Goal: Use online tool/utility: Utilize a website feature to perform a specific function

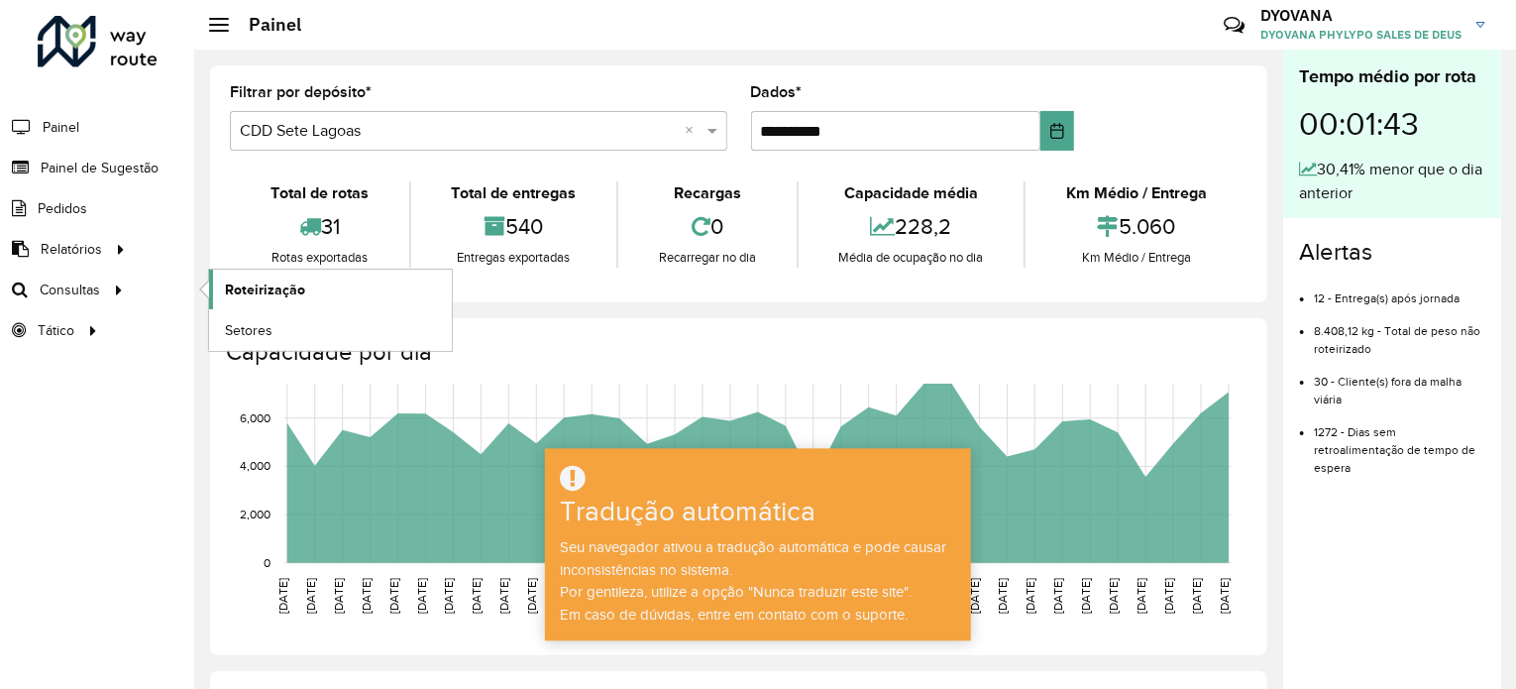
click at [246, 281] on font "Roteirização" at bounding box center [265, 289] width 80 height 16
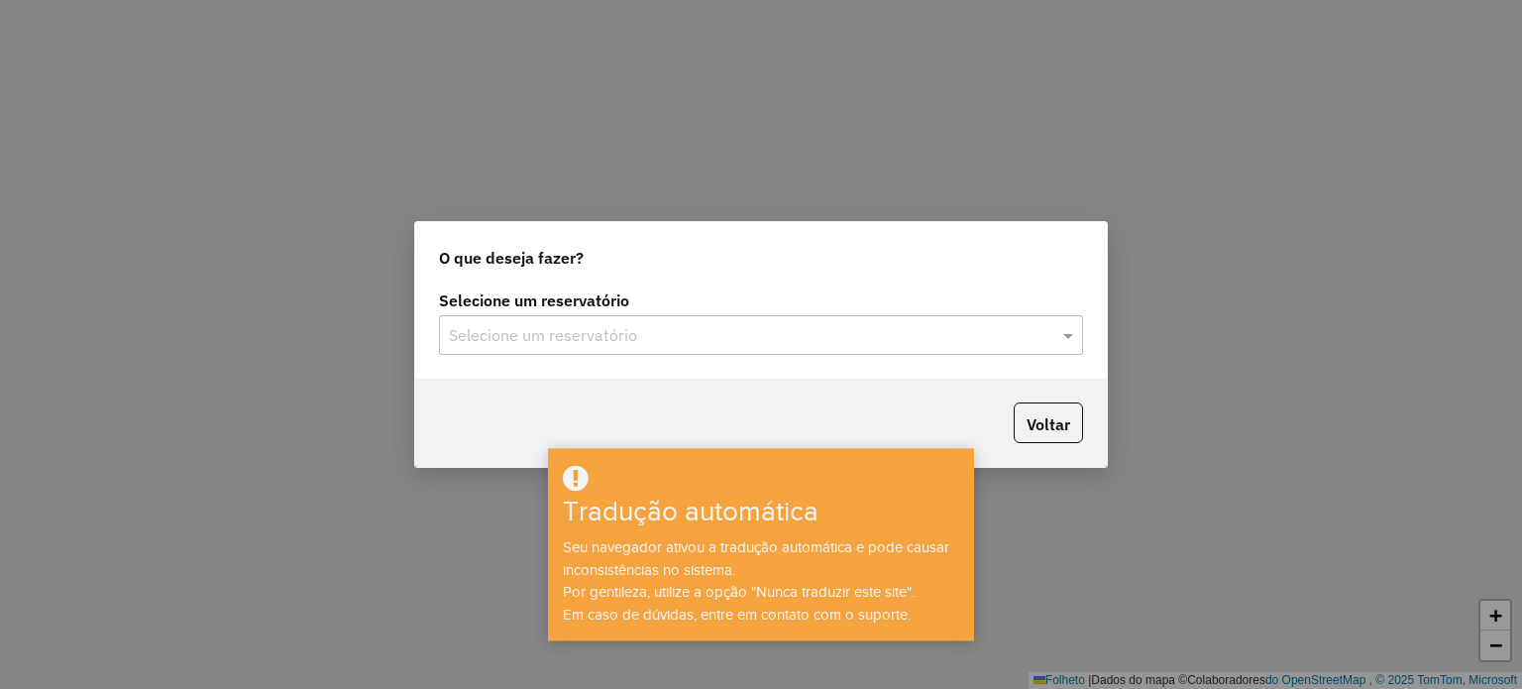
click at [720, 524] on font "Tradução automática" at bounding box center [691, 511] width 256 height 31
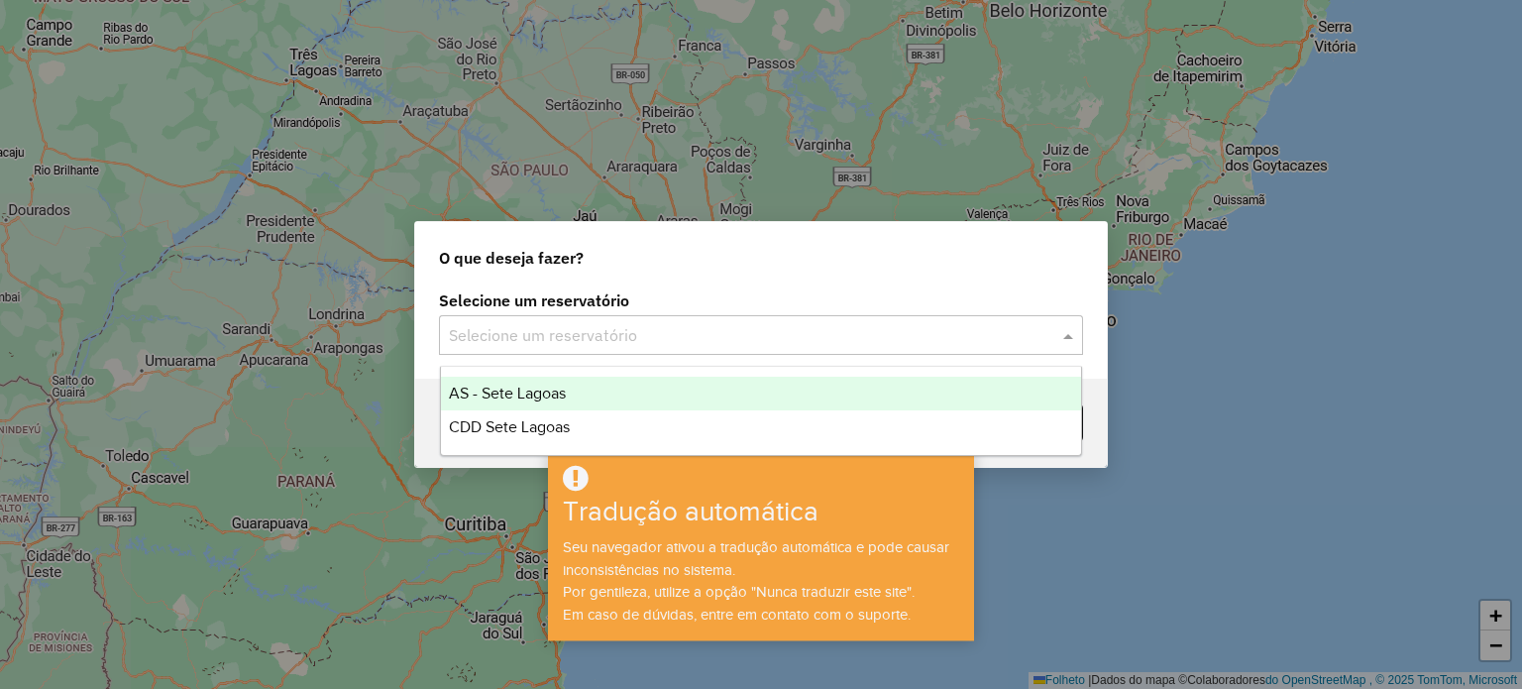
click at [714, 328] on input "text" at bounding box center [741, 336] width 585 height 24
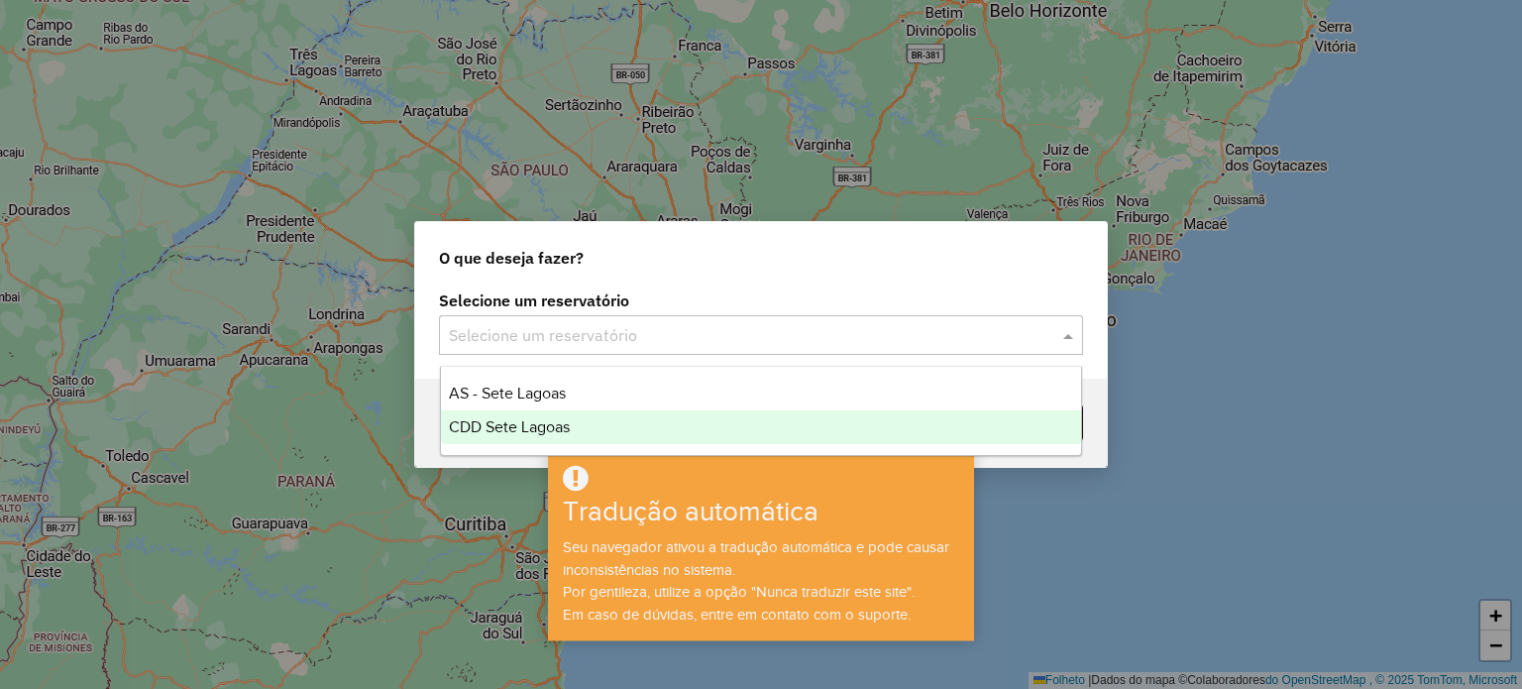
click at [563, 420] on font "CDD Sete Lagoas" at bounding box center [509, 426] width 121 height 17
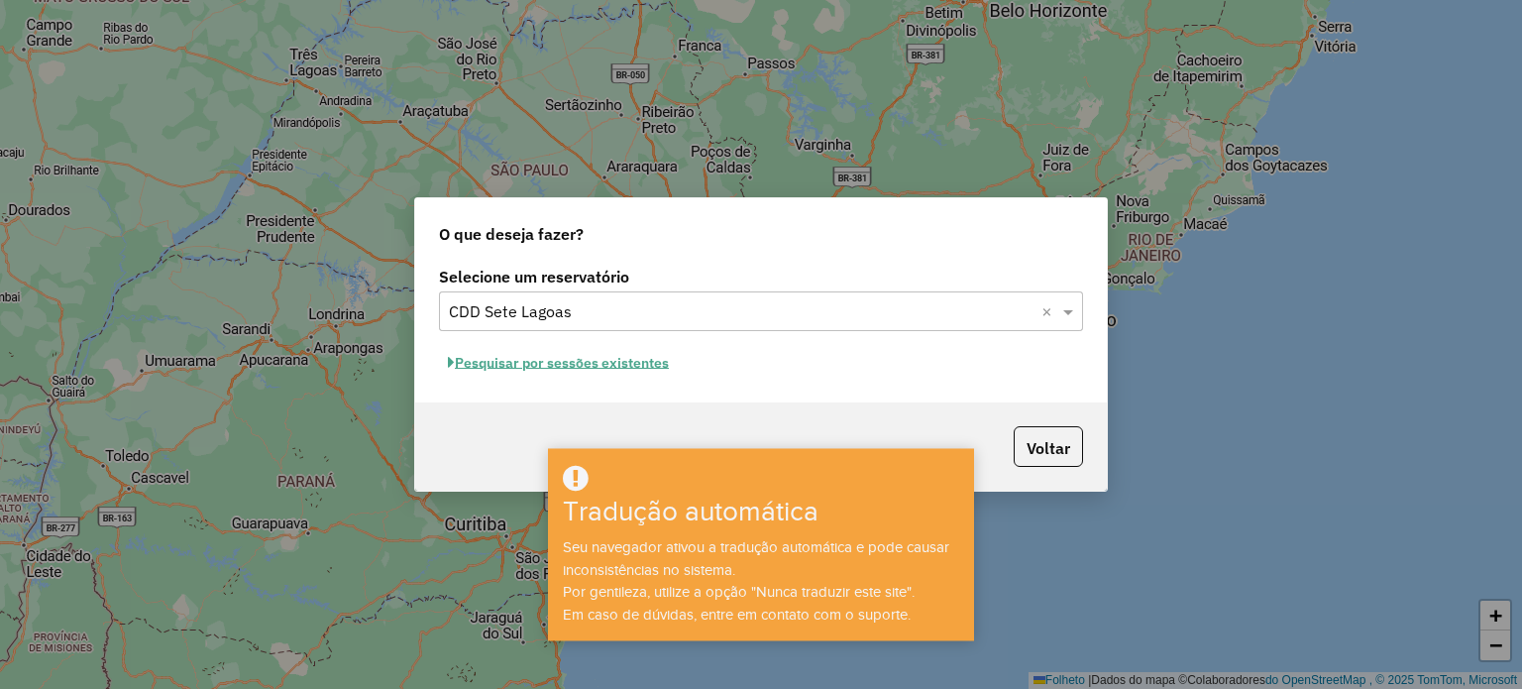
click at [544, 364] on font "Pesquisar por sessões existentes" at bounding box center [562, 363] width 214 height 18
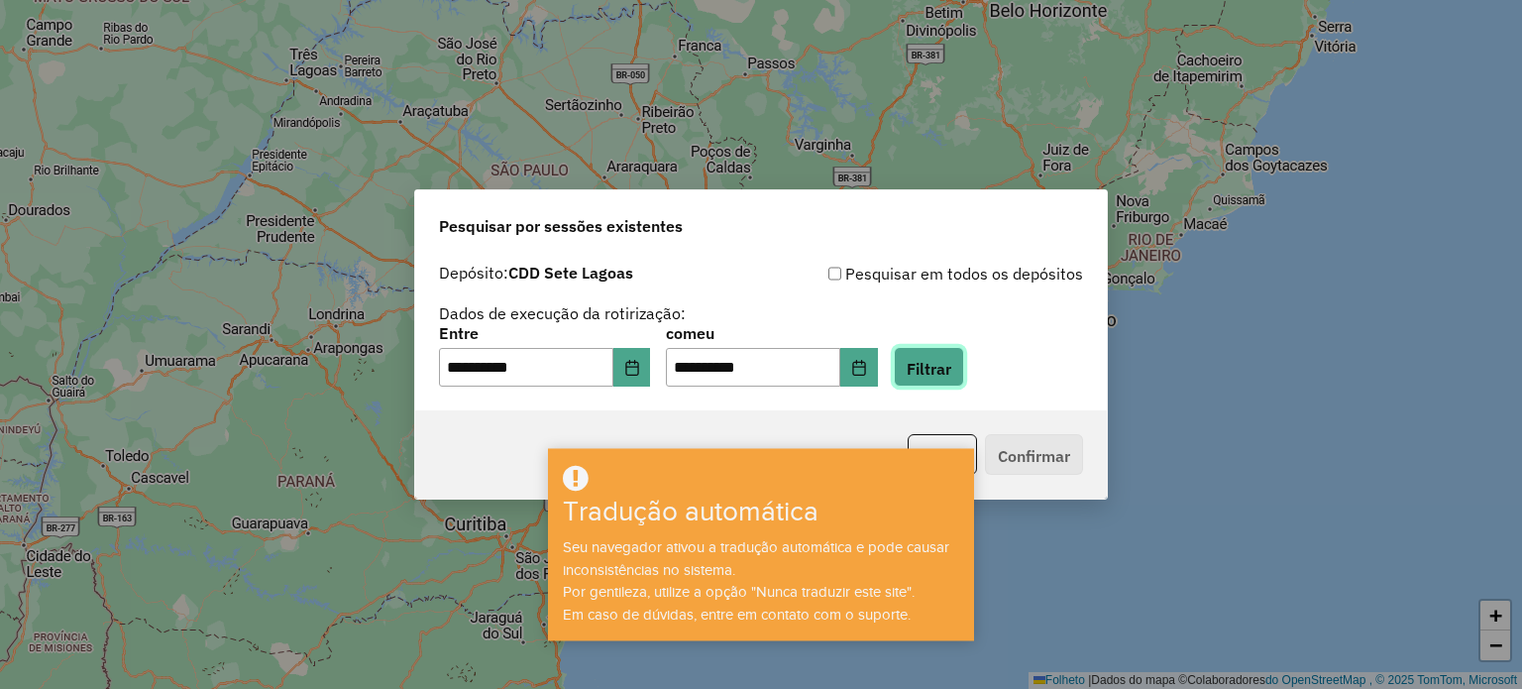
click at [939, 366] on font "Filtrar" at bounding box center [929, 368] width 45 height 20
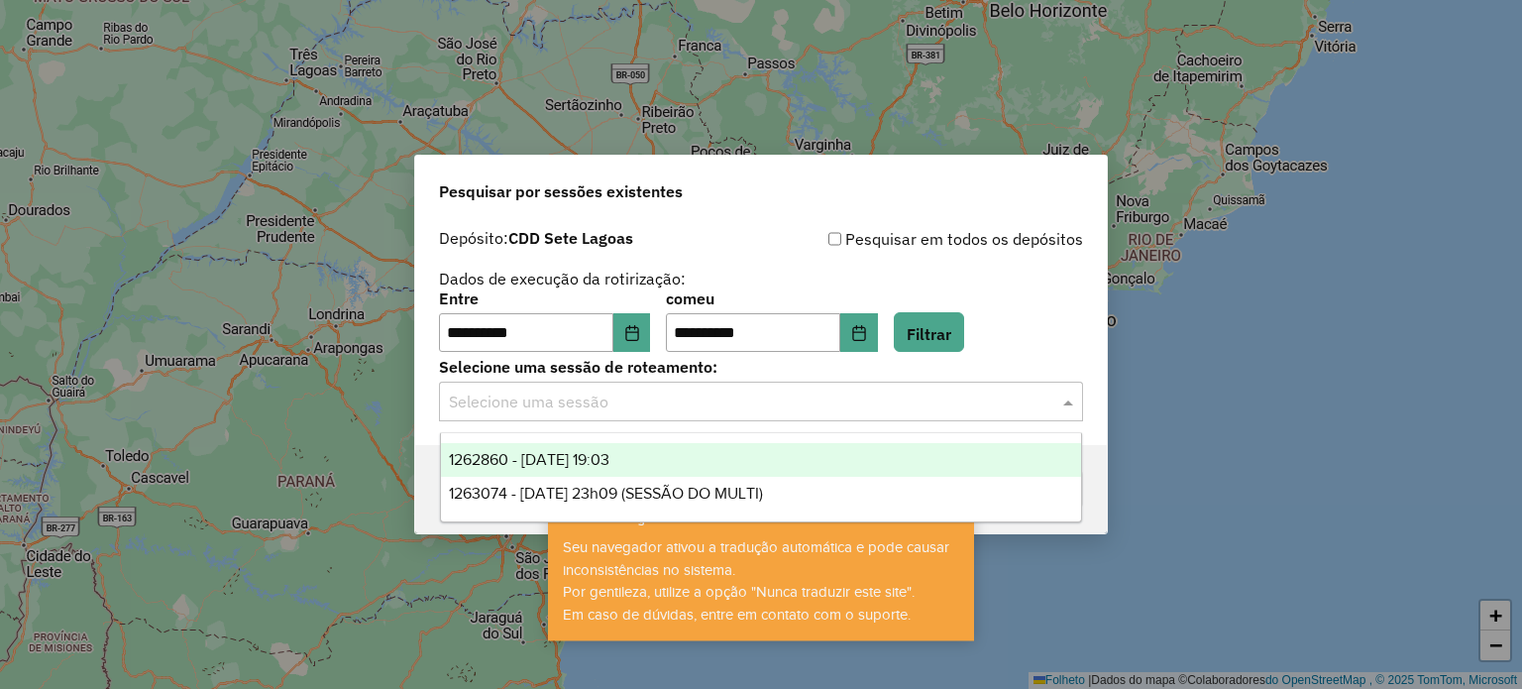
click at [494, 403] on input "text" at bounding box center [741, 402] width 585 height 24
click at [582, 458] on font "1262860 - 10/09/2025 19:03" at bounding box center [529, 459] width 161 height 17
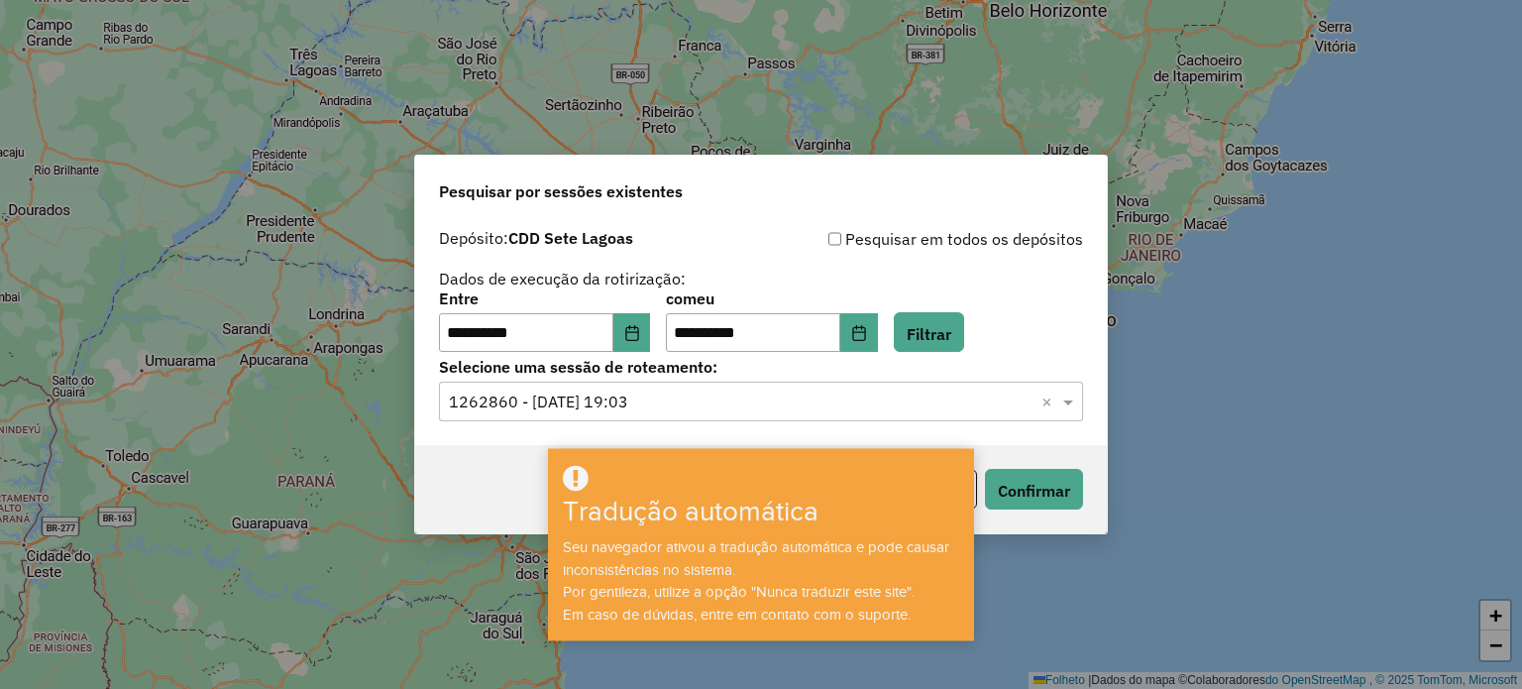
click at [582, 408] on input "text" at bounding box center [741, 402] width 585 height 24
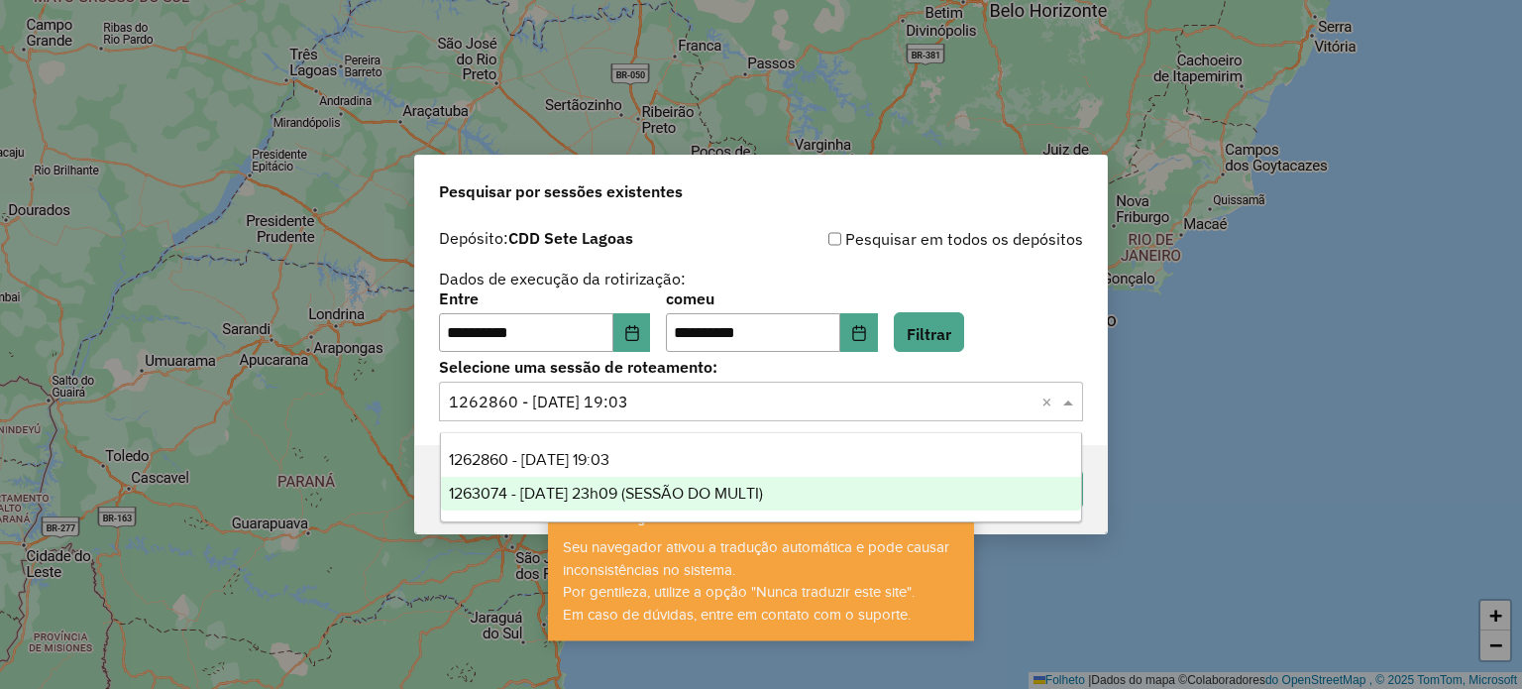
click at [531, 484] on font "1263074 - 09/10/2025 23h09 (SESSÃO DO MULTI)" at bounding box center [606, 492] width 314 height 17
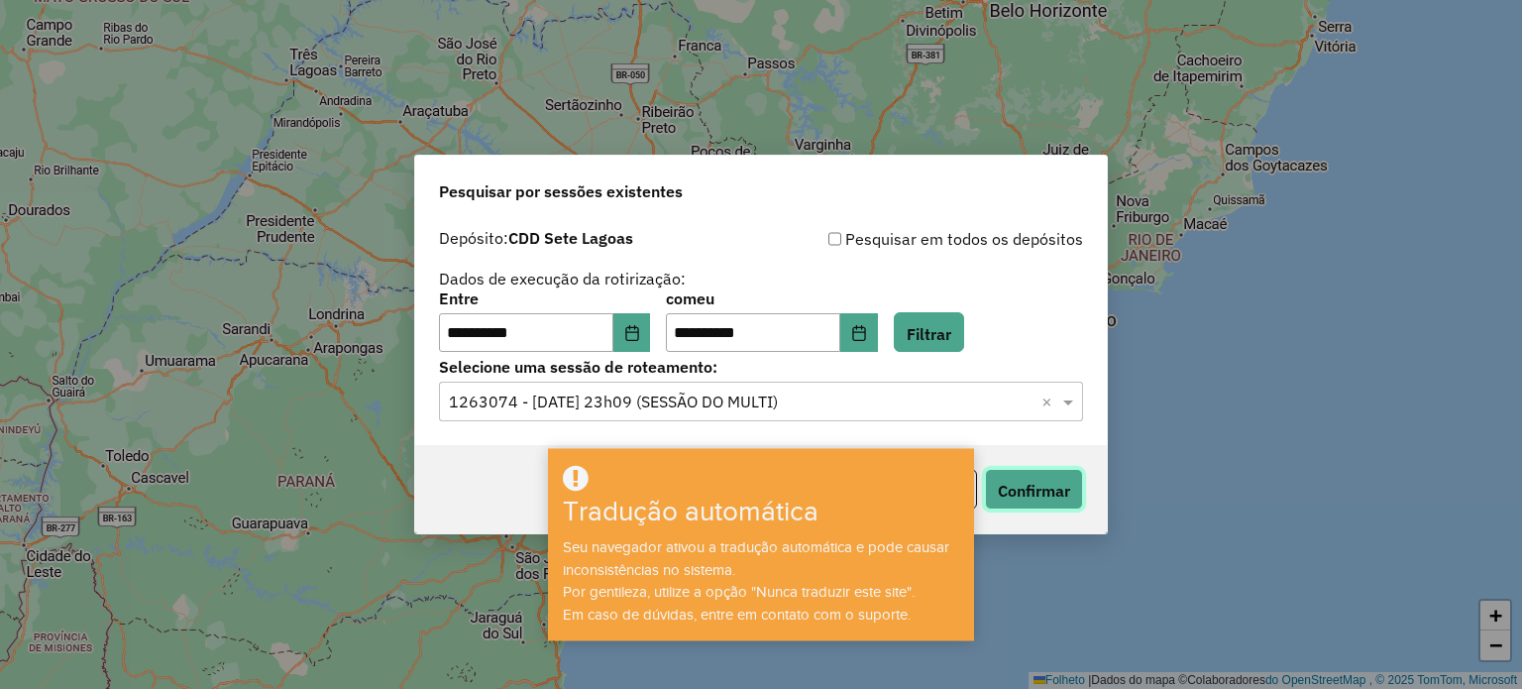
click at [1077, 476] on button "Confirmar" at bounding box center [1034, 489] width 98 height 41
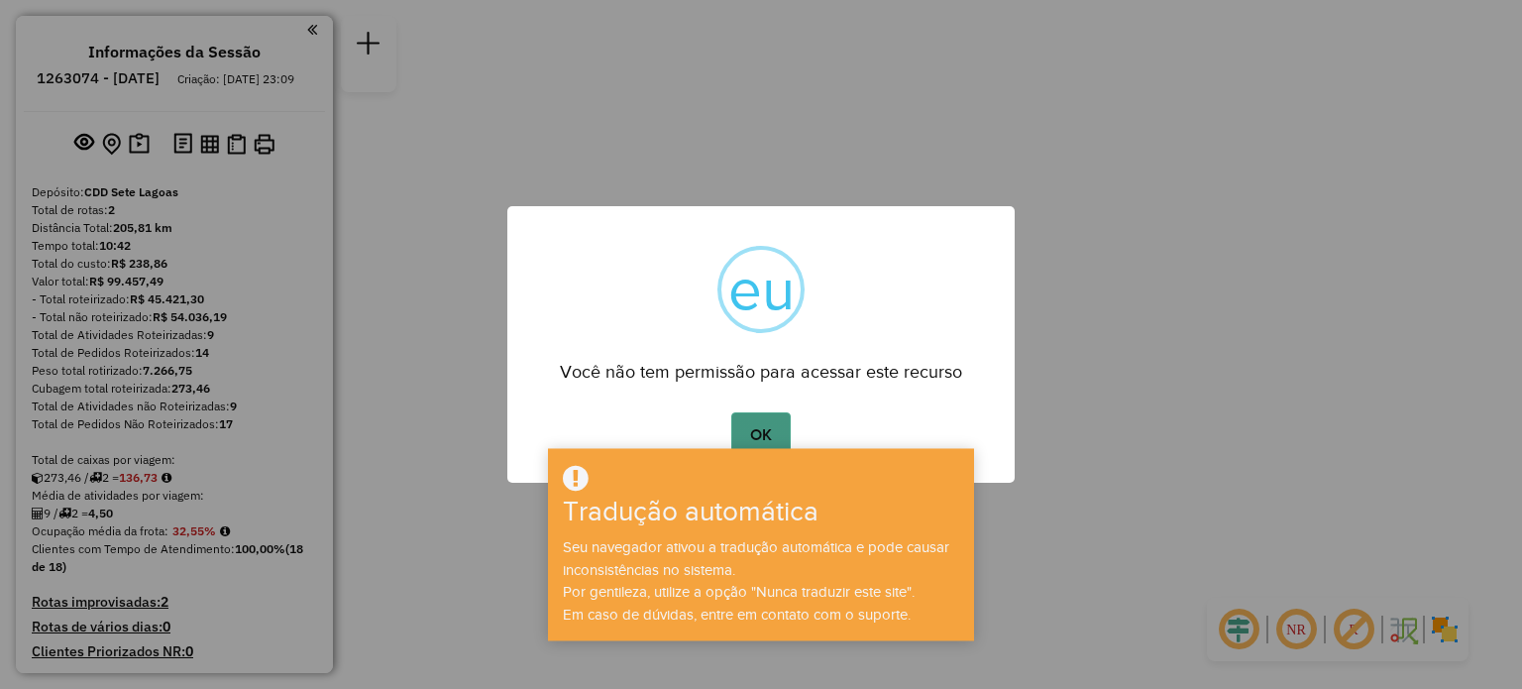
click at [770, 438] on font "OK" at bounding box center [761, 434] width 22 height 17
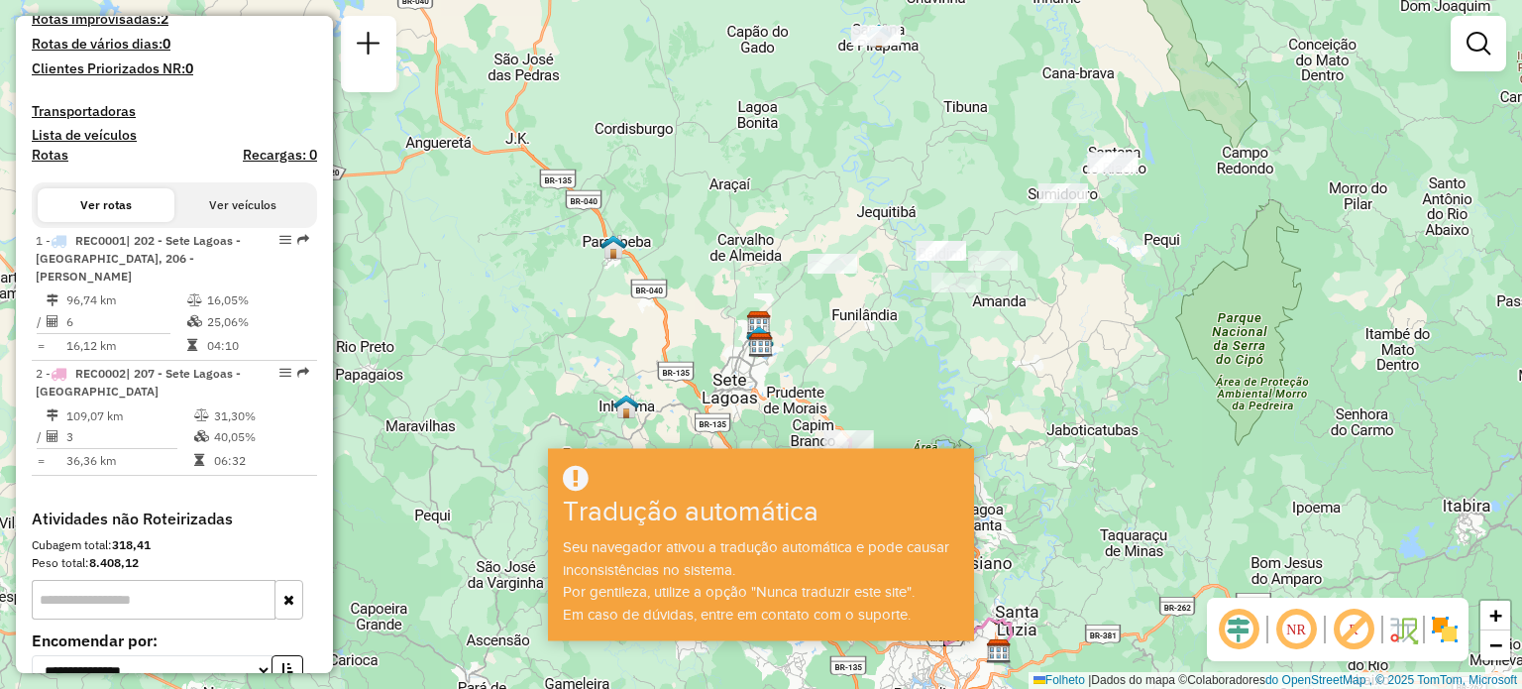
scroll to position [557, 0]
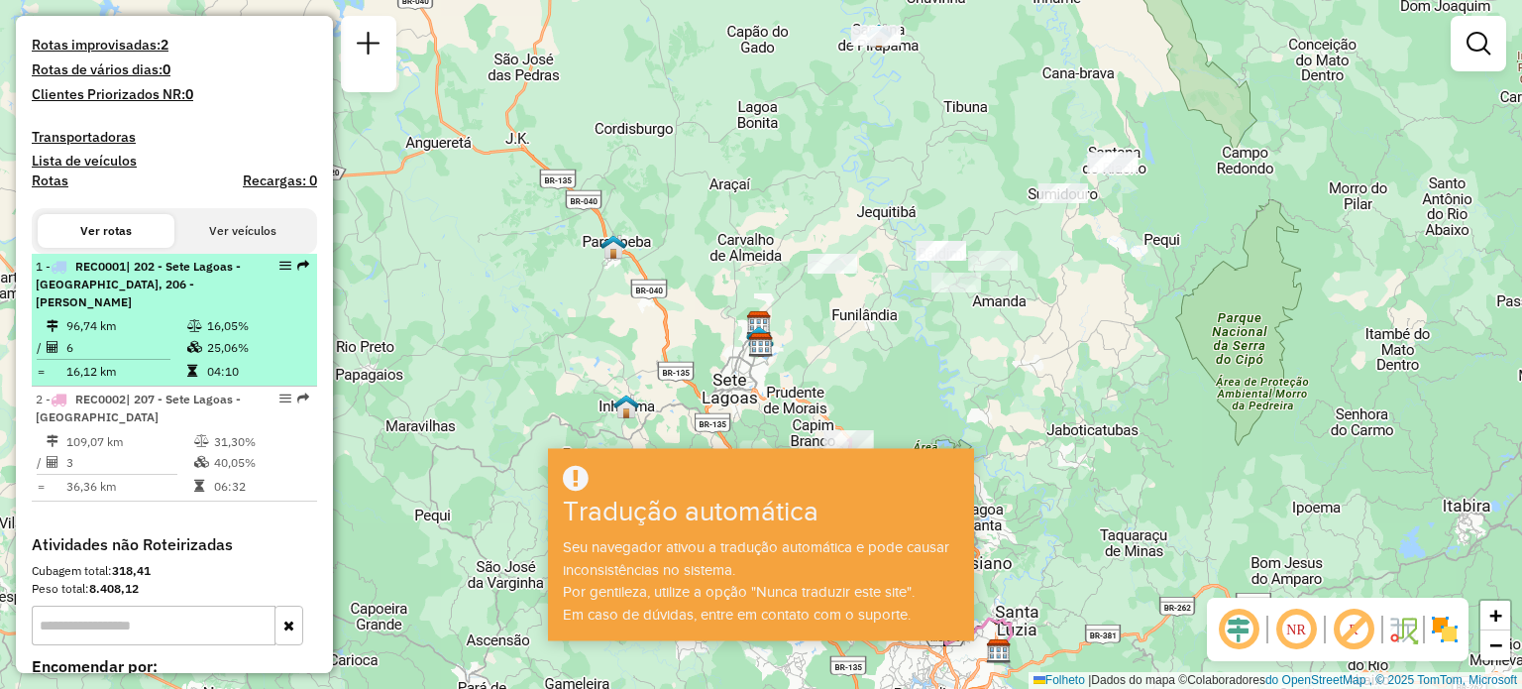
click at [157, 316] on td "96,74 km" at bounding box center [125, 325] width 121 height 21
select select "**********"
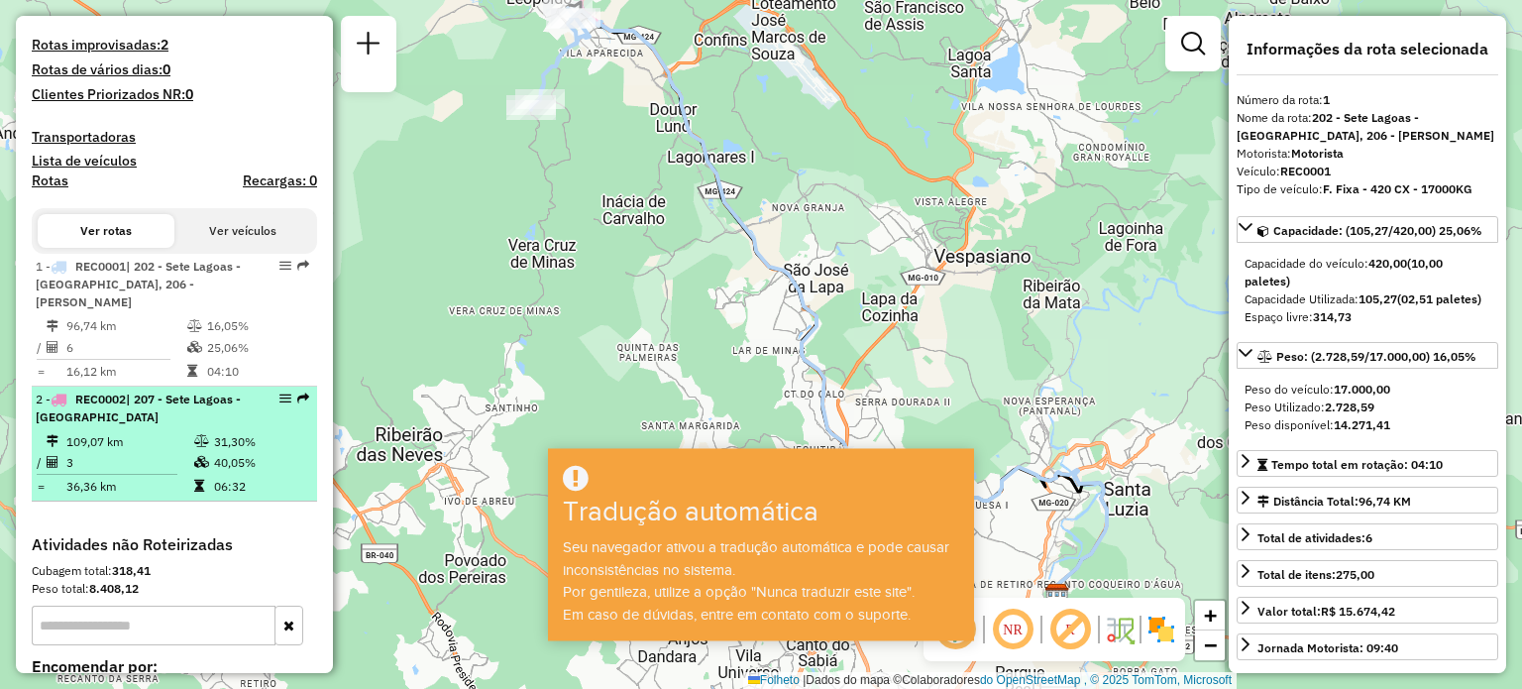
click at [147, 446] on td "109,07 km" at bounding box center [129, 440] width 128 height 21
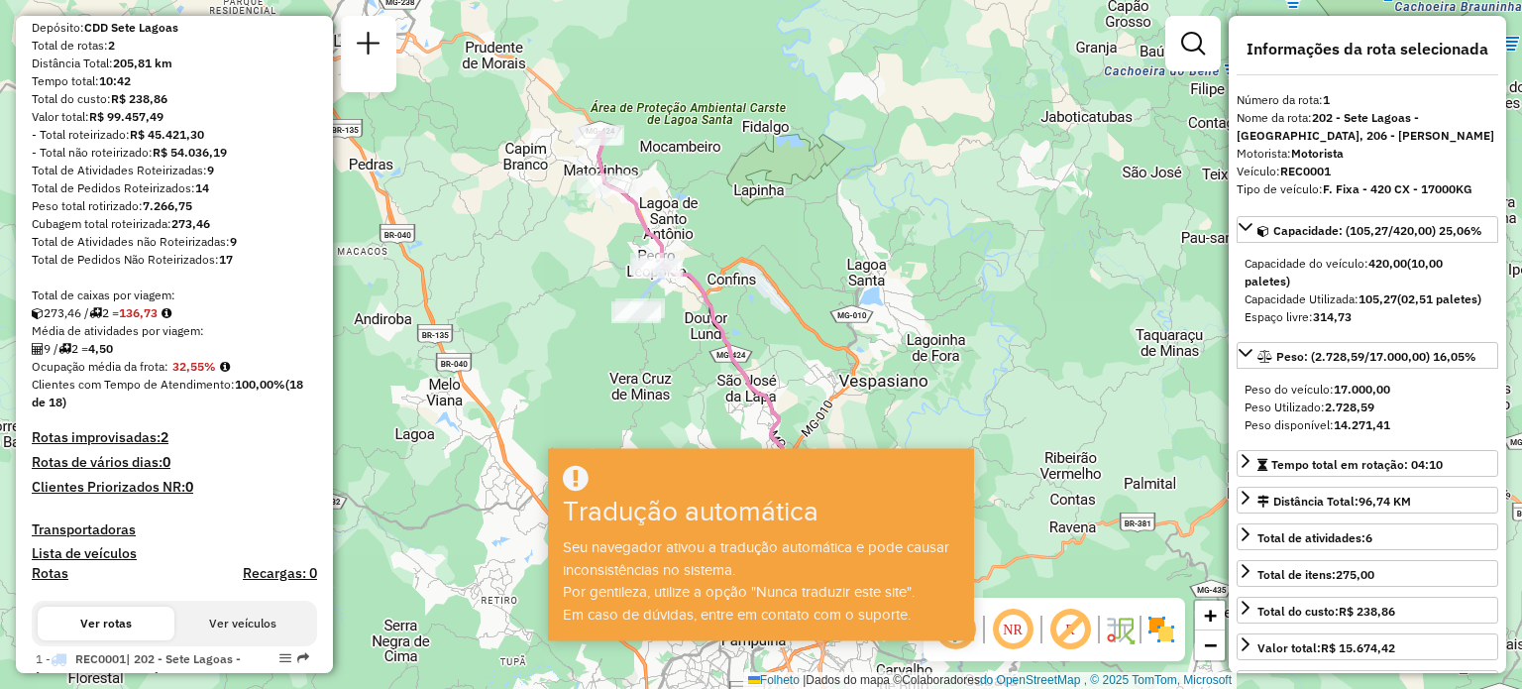
scroll to position [166, 0]
